Goal: Information Seeking & Learning: Learn about a topic

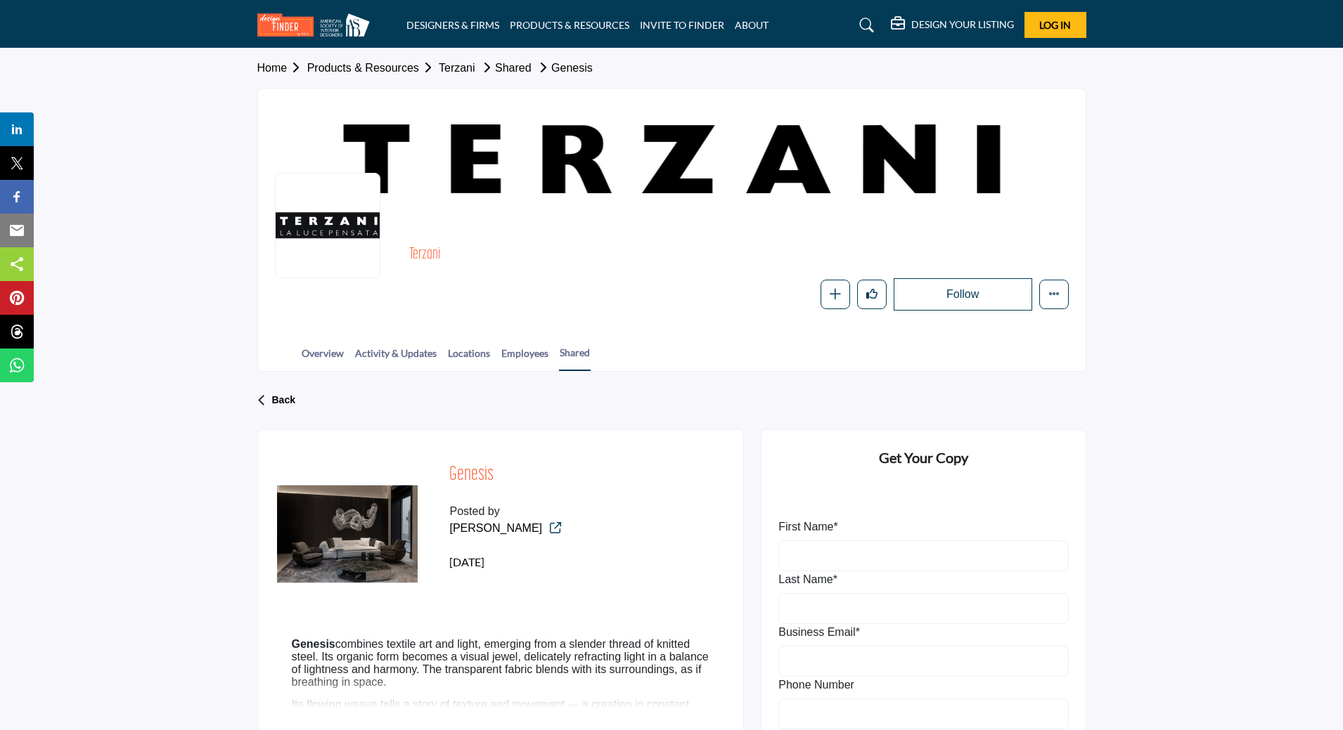
scroll to position [422, 0]
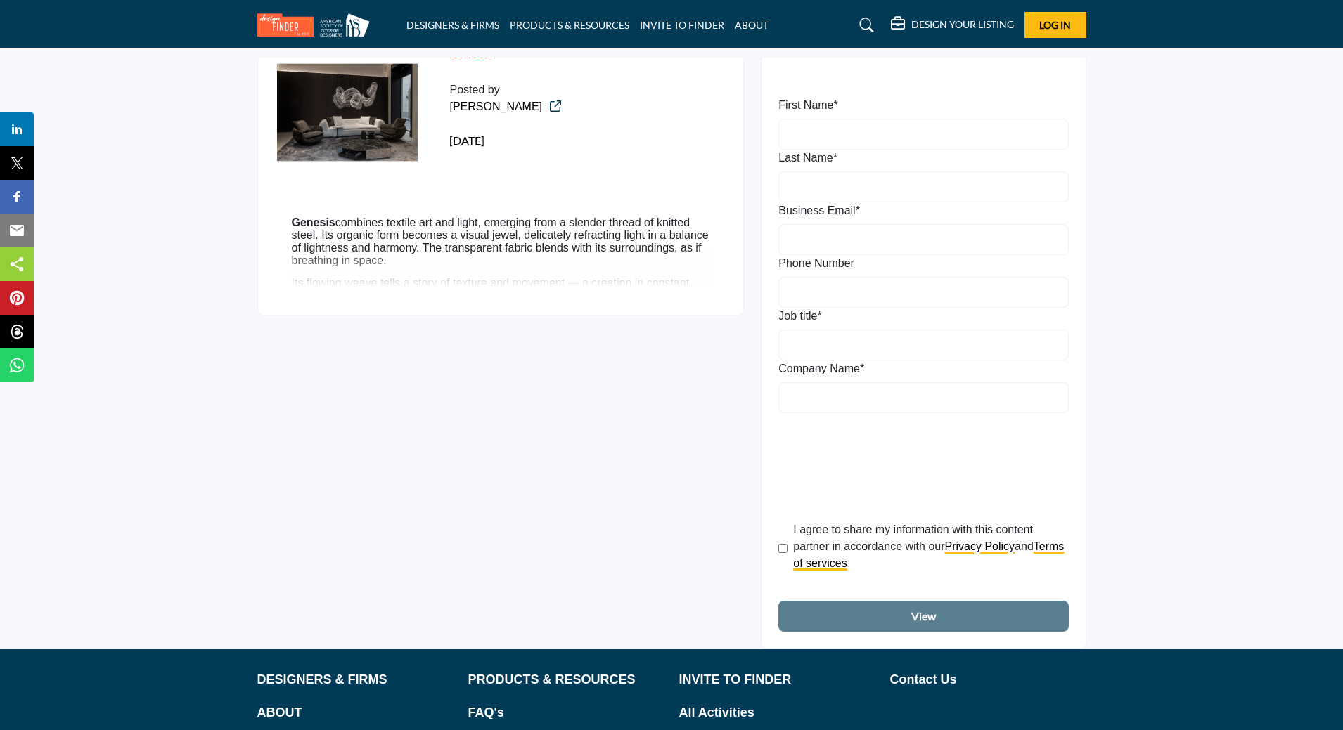
click at [453, 283] on p "Its flowing weave tells a story of texture and movement — a creation in constan…" at bounding box center [501, 289] width 418 height 25
drag, startPoint x: 451, startPoint y: 258, endPoint x: 443, endPoint y: 167, distance: 91.1
click at [443, 167] on div "Genesis Posted by [PERSON_NAME] Genesis" at bounding box center [500, 162] width 487 height 308
click at [462, 198] on div "Genesis Posted by [PERSON_NAME] [DATE]" at bounding box center [515, 112] width 167 height 174
click at [550, 107] on icon at bounding box center [555, 106] width 11 height 11
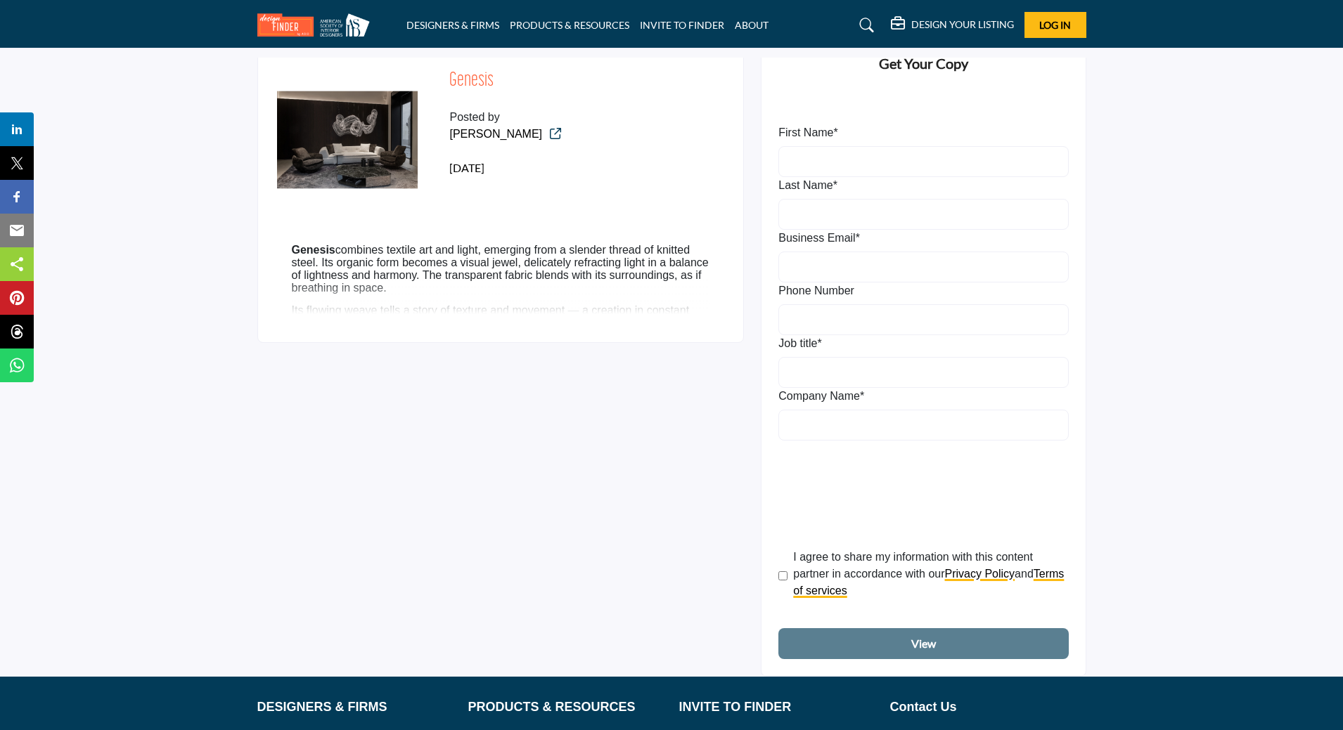
scroll to position [141, 0]
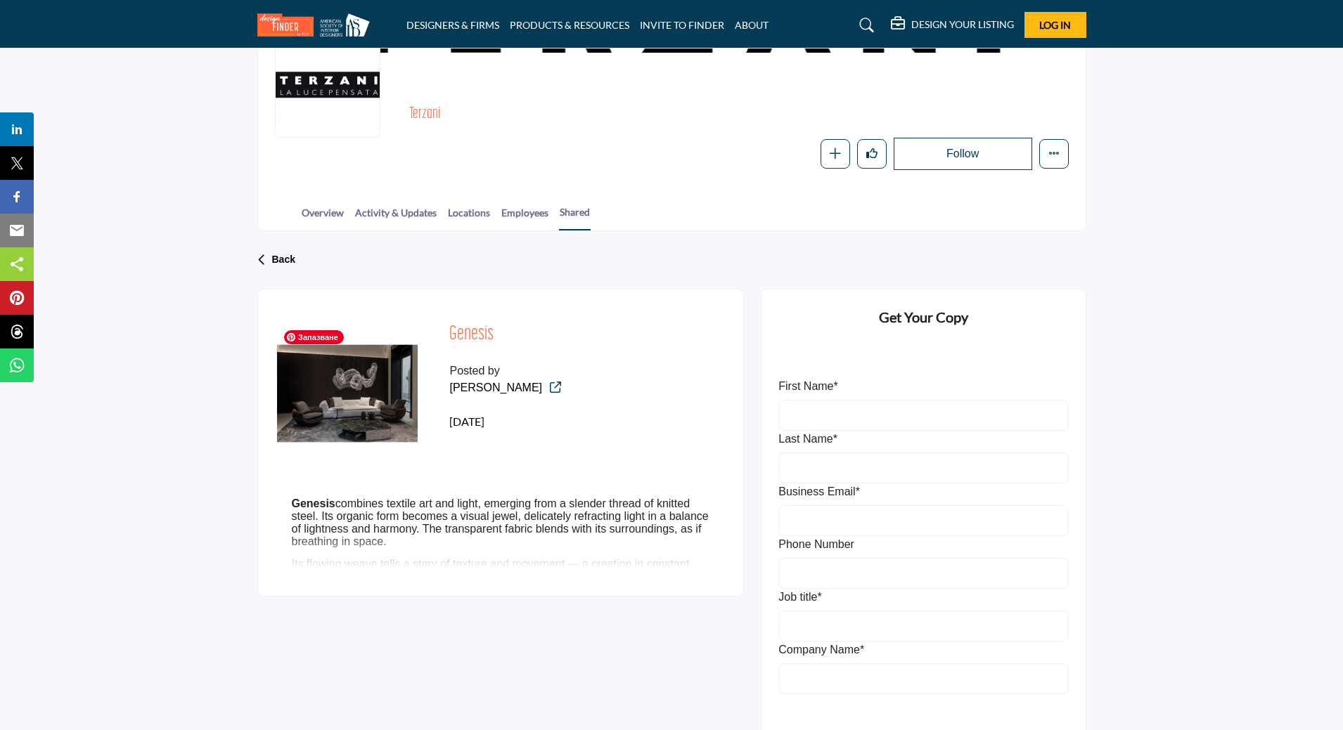
click at [357, 401] on img at bounding box center [347, 393] width 141 height 141
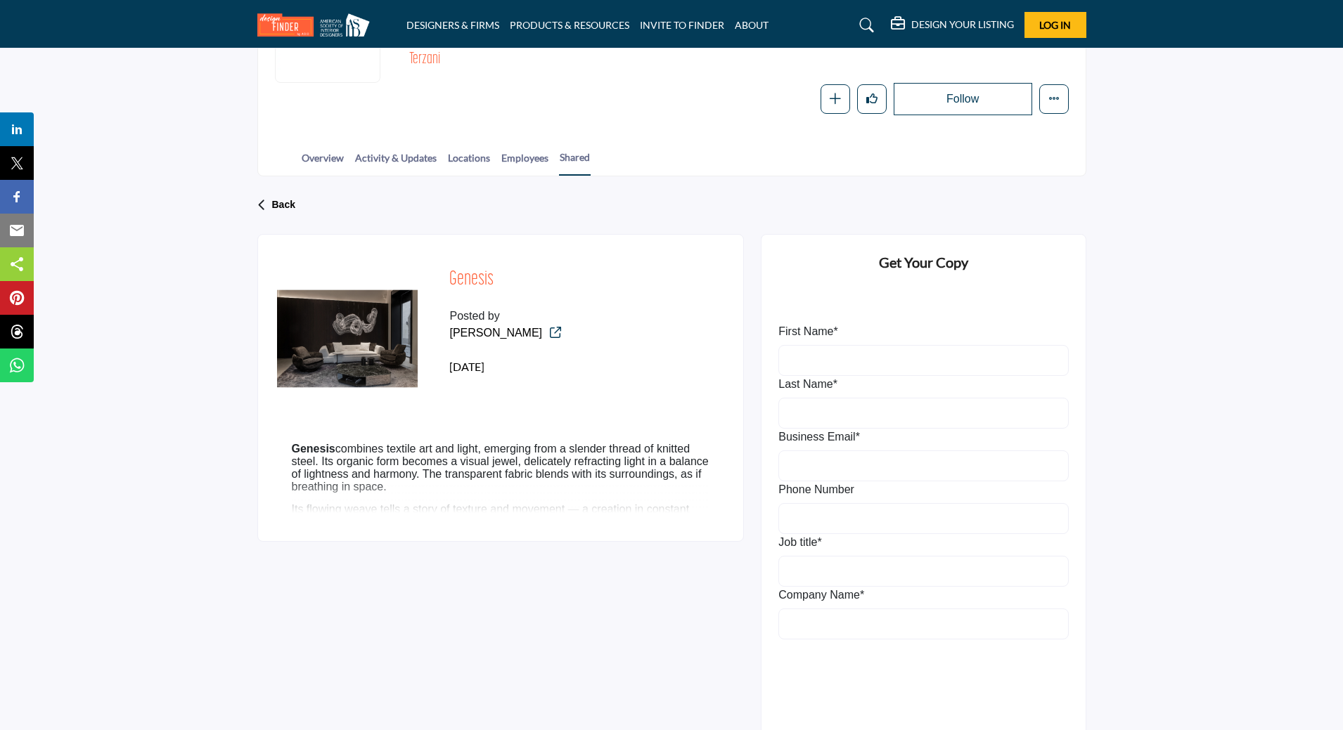
scroll to position [0, 0]
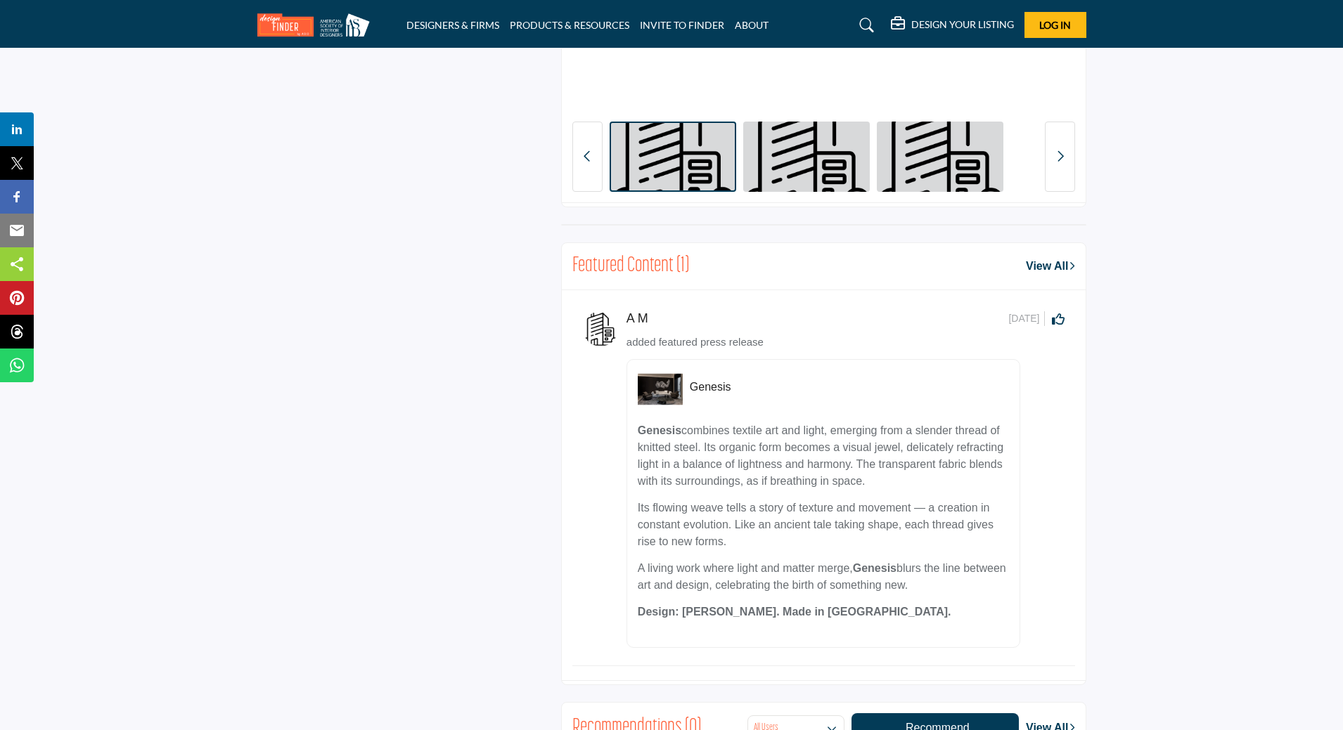
scroll to position [1336, 0]
